Goal: Navigation & Orientation: Find specific page/section

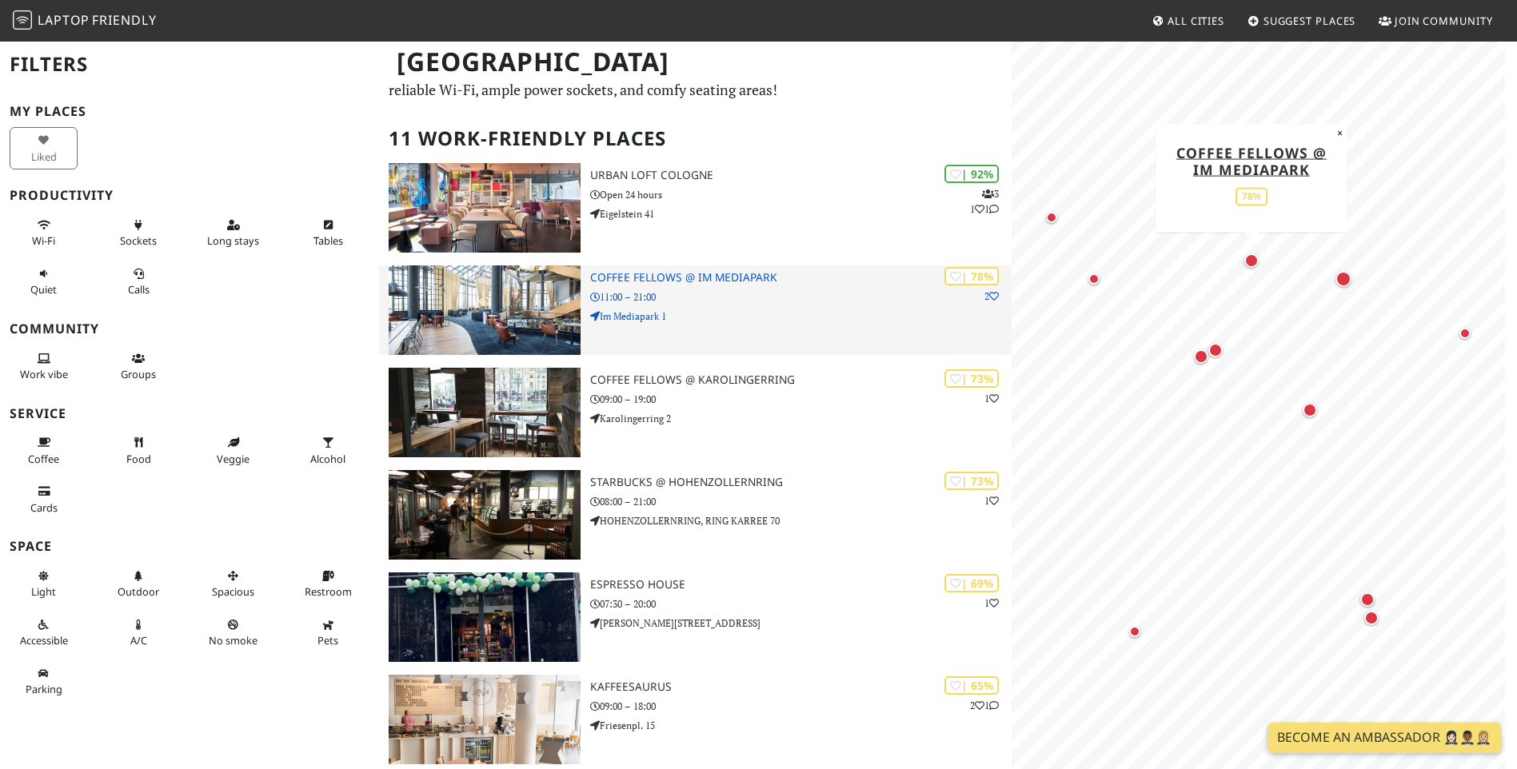
scroll to position [80, 0]
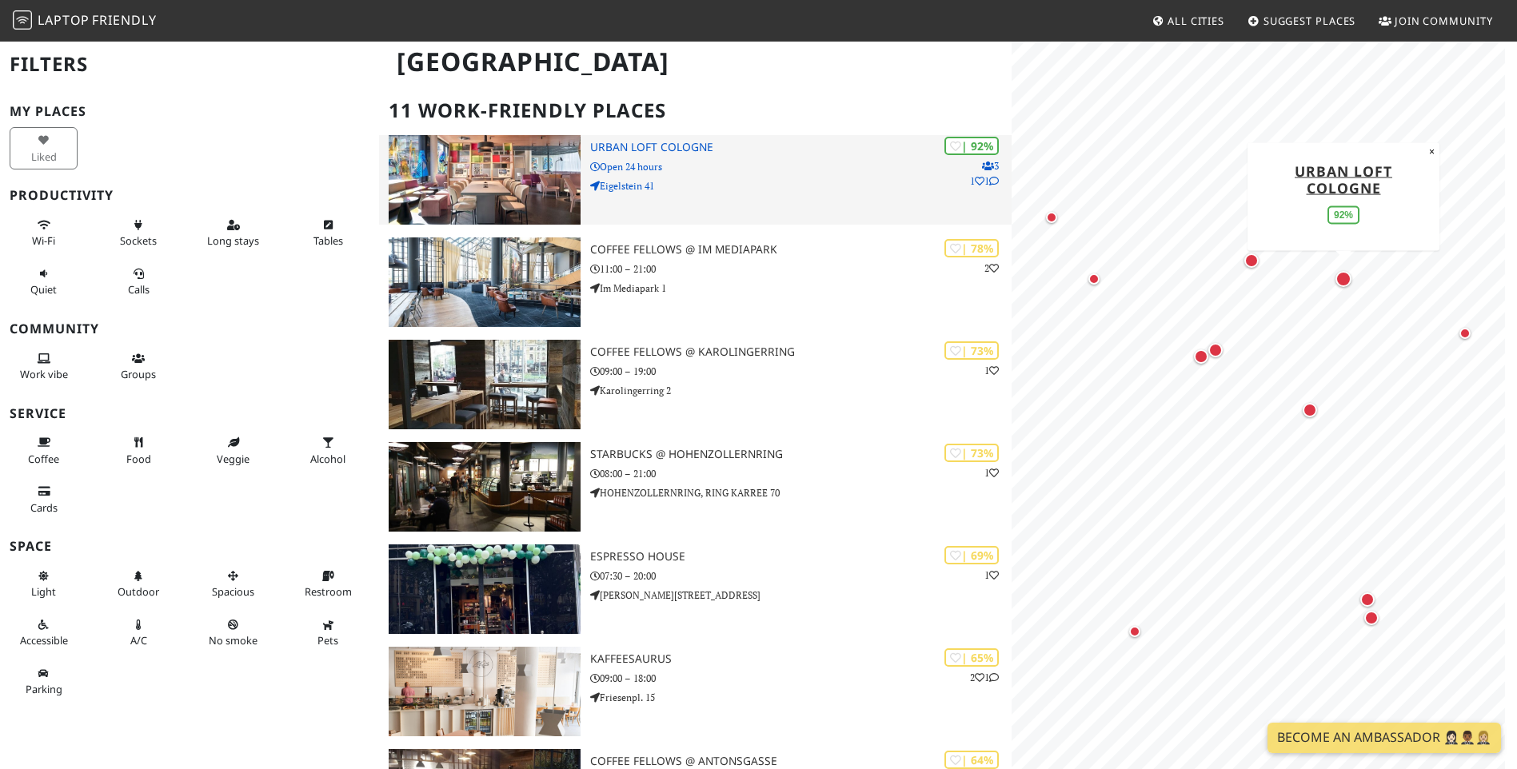
click at [694, 205] on div "| 92% 3 1 1 URBAN LOFT Cologne Open 24 hours Eigelstein 41" at bounding box center [801, 180] width 422 height 90
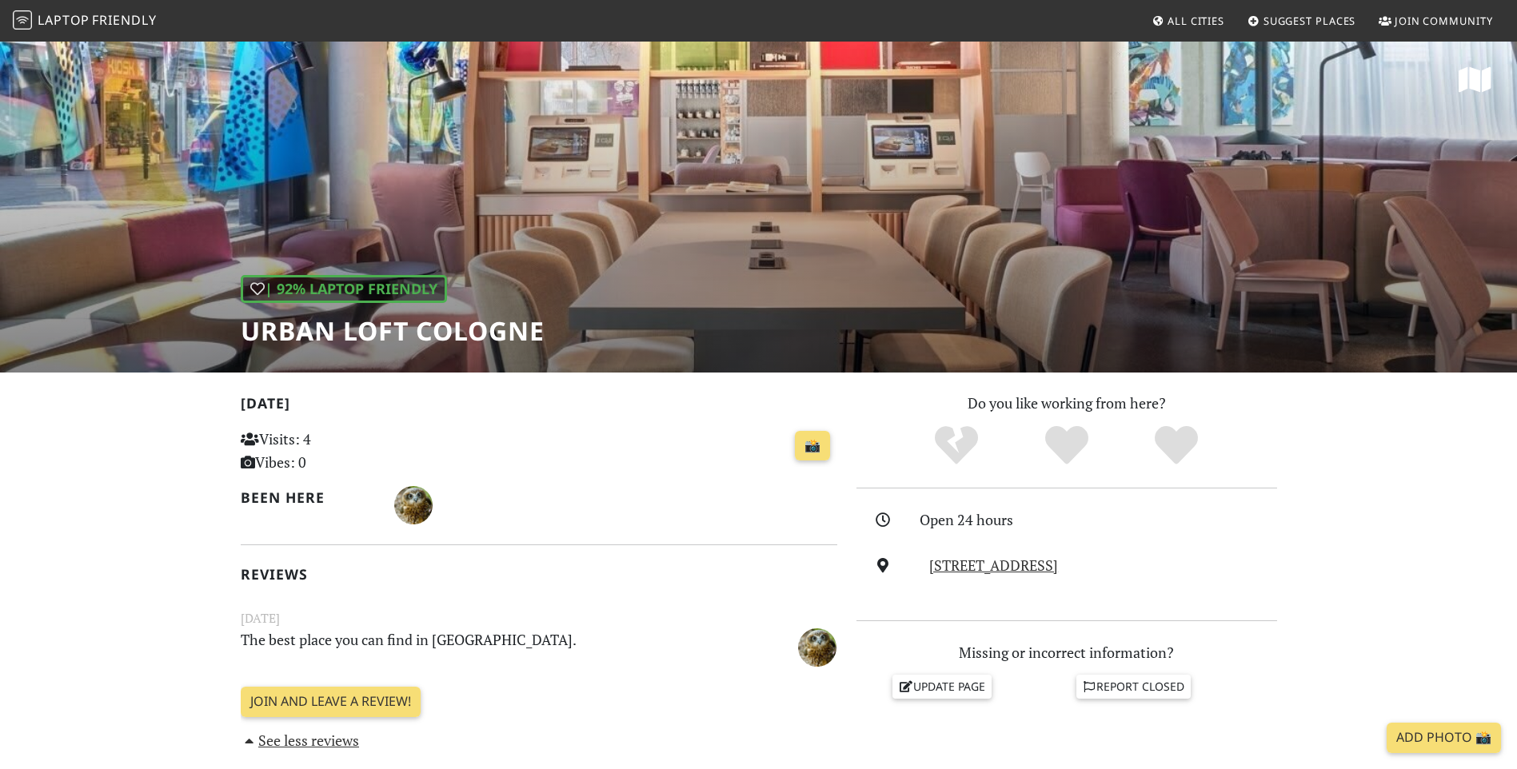
click at [372, 326] on h1 "URBAN LOFT Cologne" at bounding box center [393, 331] width 304 height 30
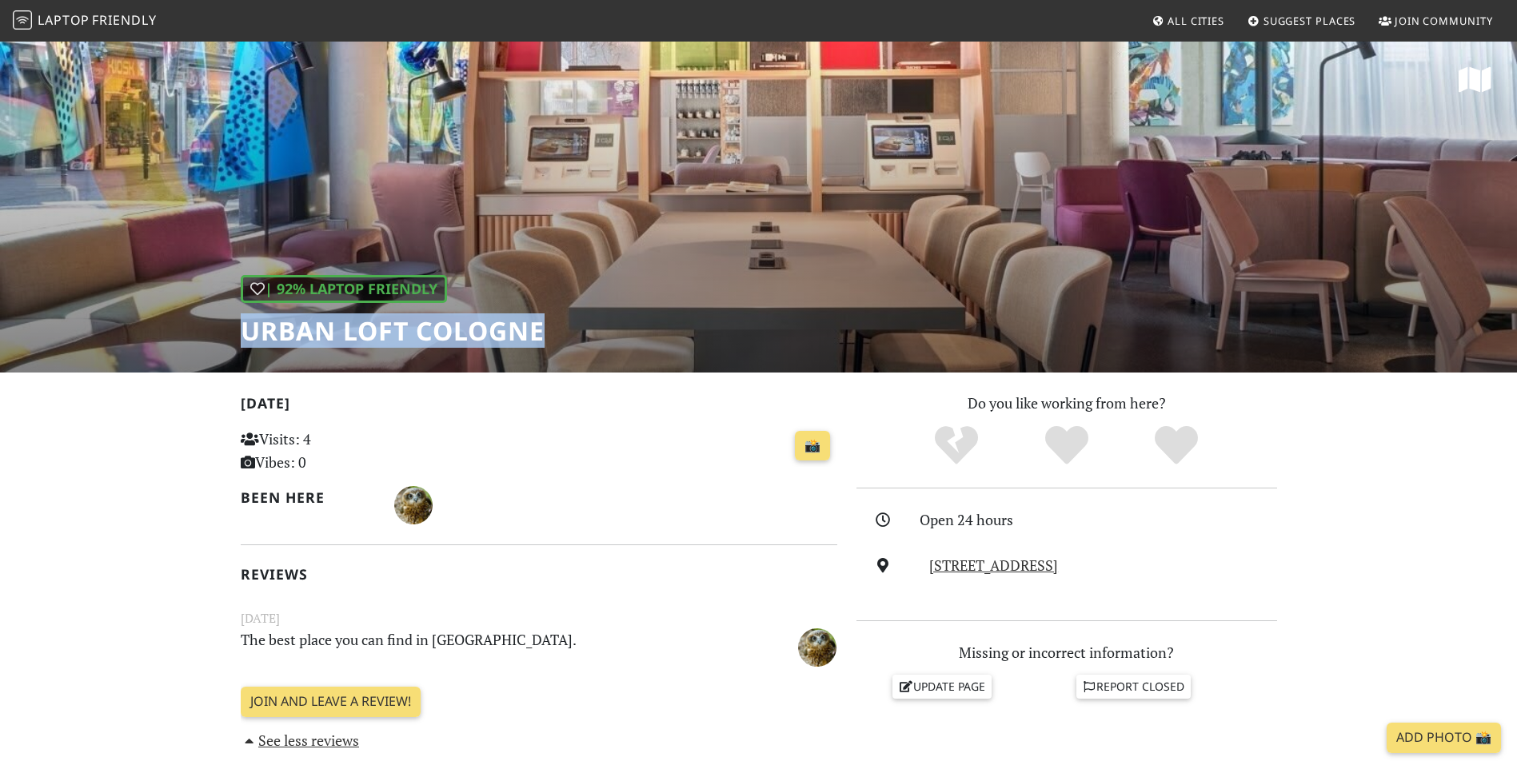
click at [372, 326] on h1 "URBAN LOFT Cologne" at bounding box center [393, 331] width 304 height 30
copy div "URBAN LOFT Cologne"
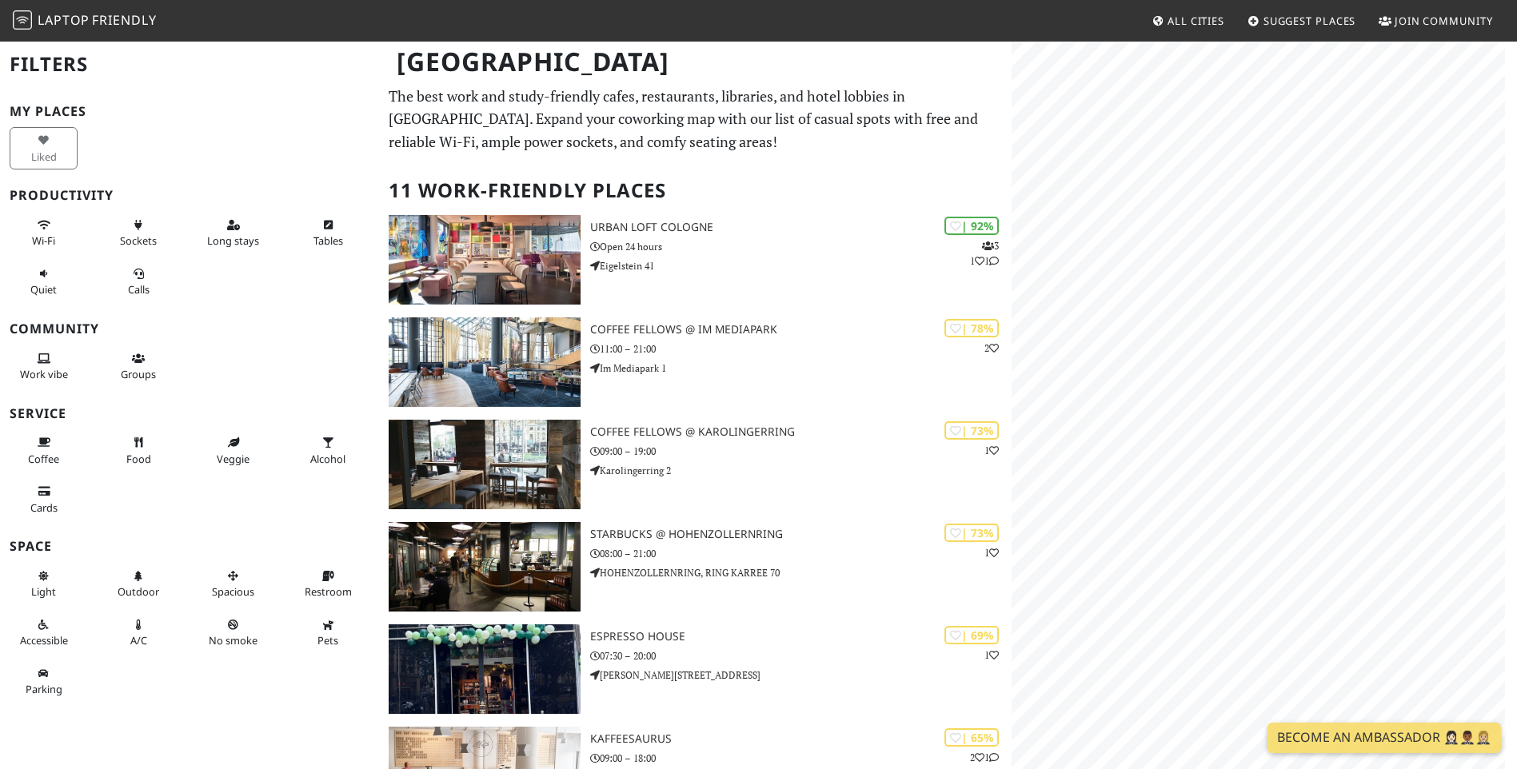
scroll to position [80, 0]
